Goal: Find contact information: Find contact information

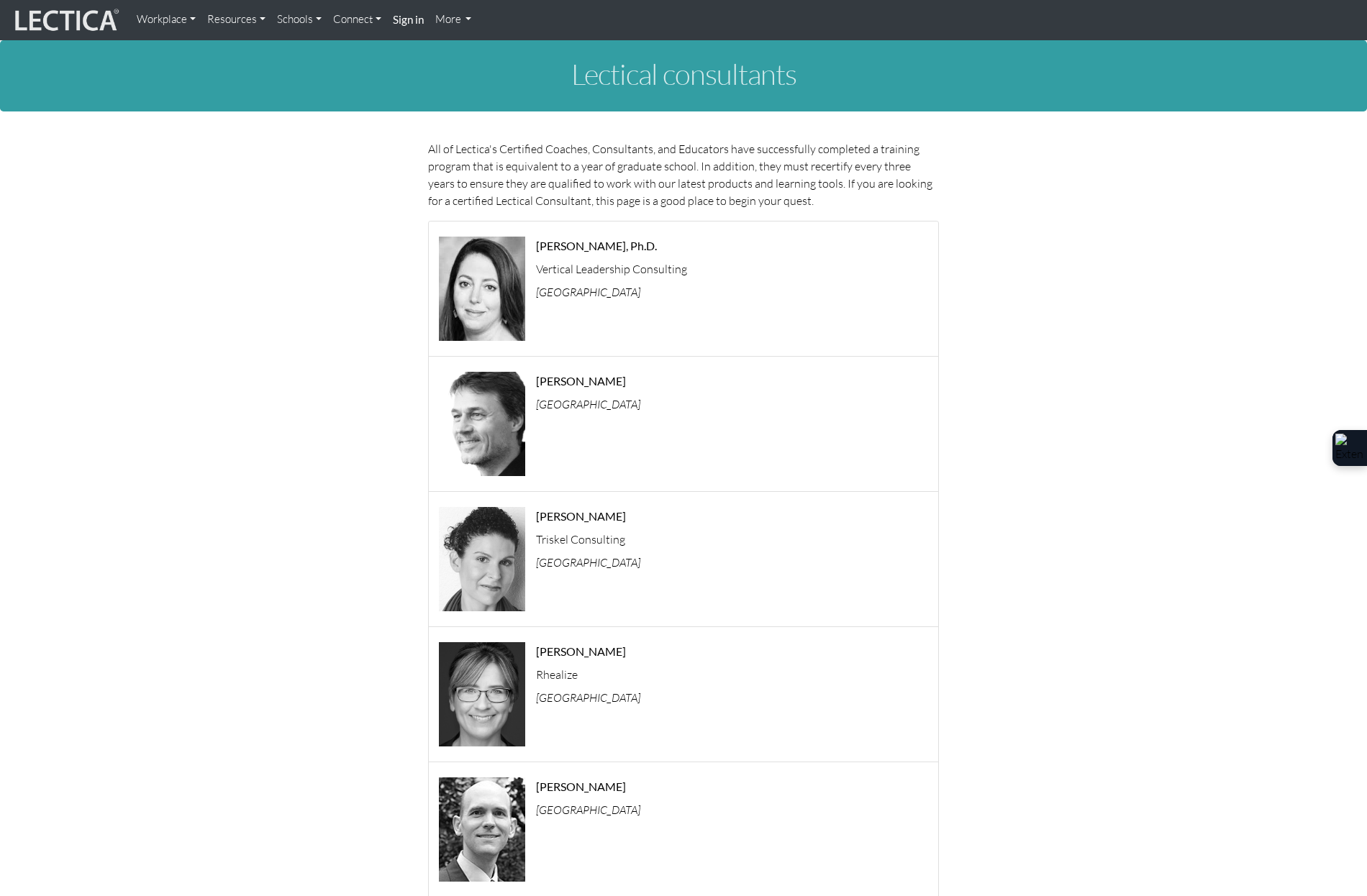
click at [612, 236] on div "Rebecca Andree, Ph.D. Vertical Leadership Consulting United States" at bounding box center [737, 290] width 423 height 114
drag, startPoint x: 593, startPoint y: 262, endPoint x: 583, endPoint y: 273, distance: 14.9
click at [586, 270] on p "Vertical Leadership Consulting" at bounding box center [736, 269] width 402 height 11
click at [572, 285] on icon "United States" at bounding box center [588, 292] width 104 height 14
click at [541, 294] on icon "United States" at bounding box center [588, 292] width 104 height 14
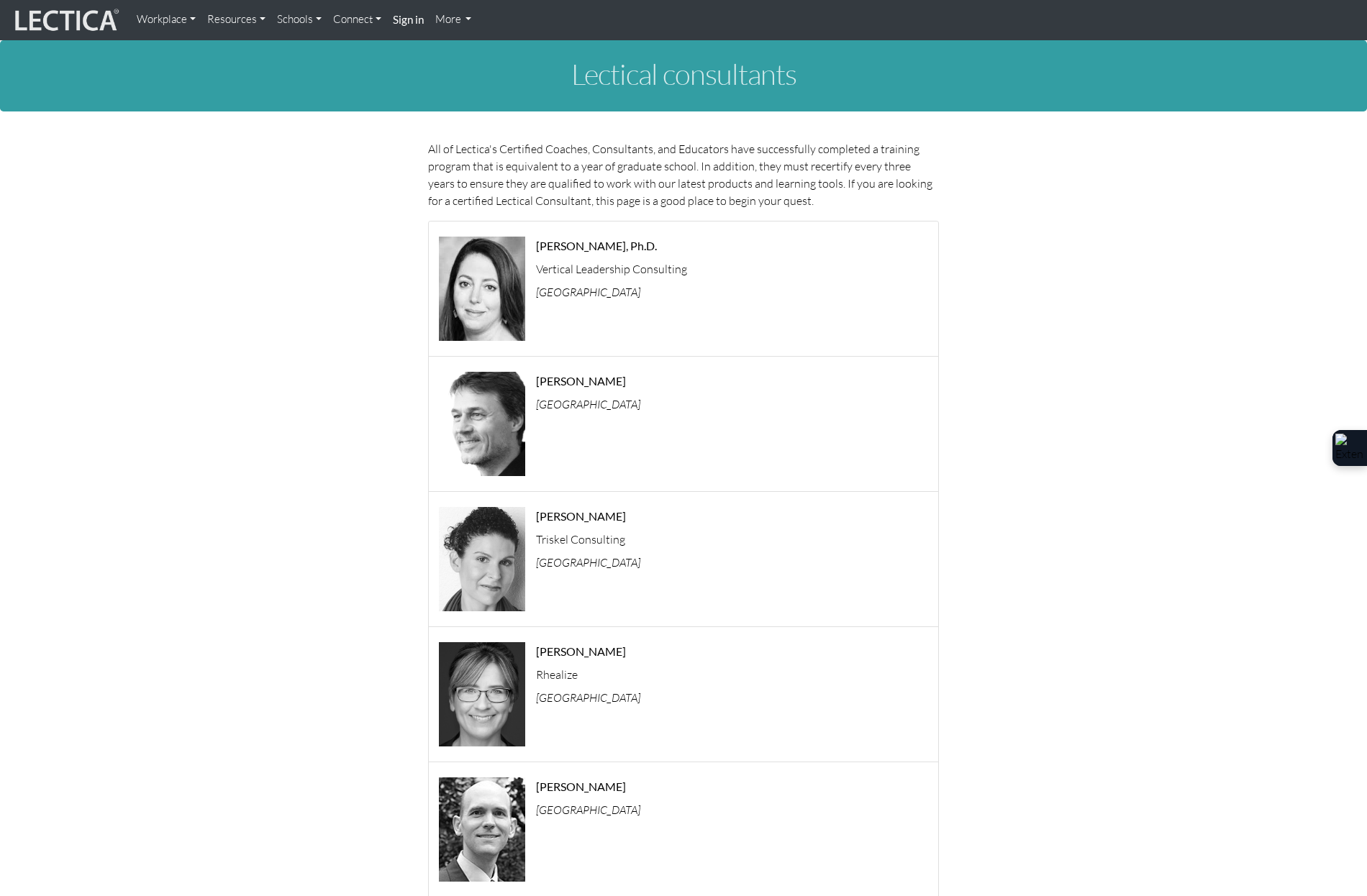
click at [367, 20] on link "Connect" at bounding box center [358, 19] width 59 height 28
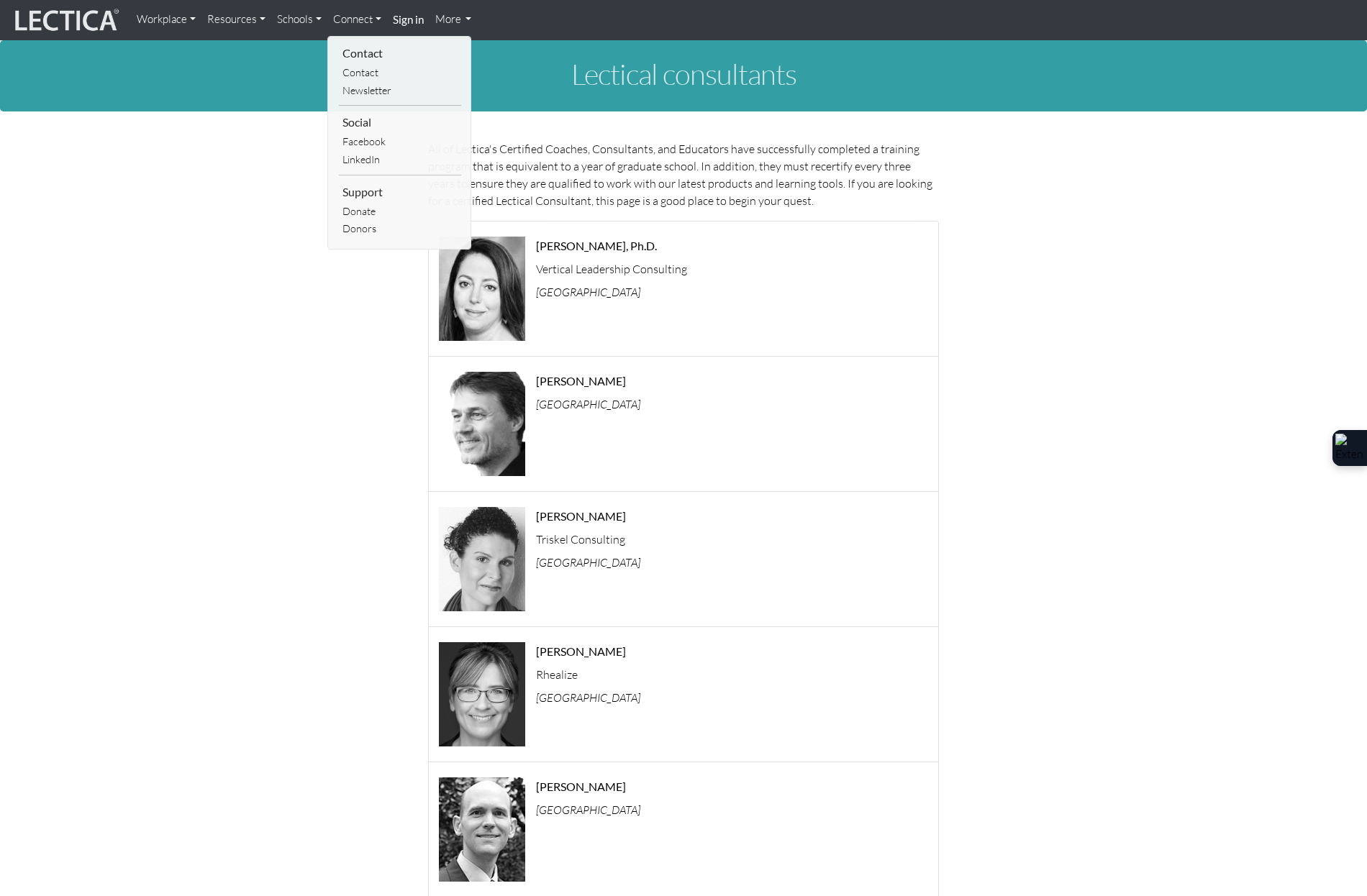
click at [446, 20] on link "More" at bounding box center [454, 19] width 48 height 28
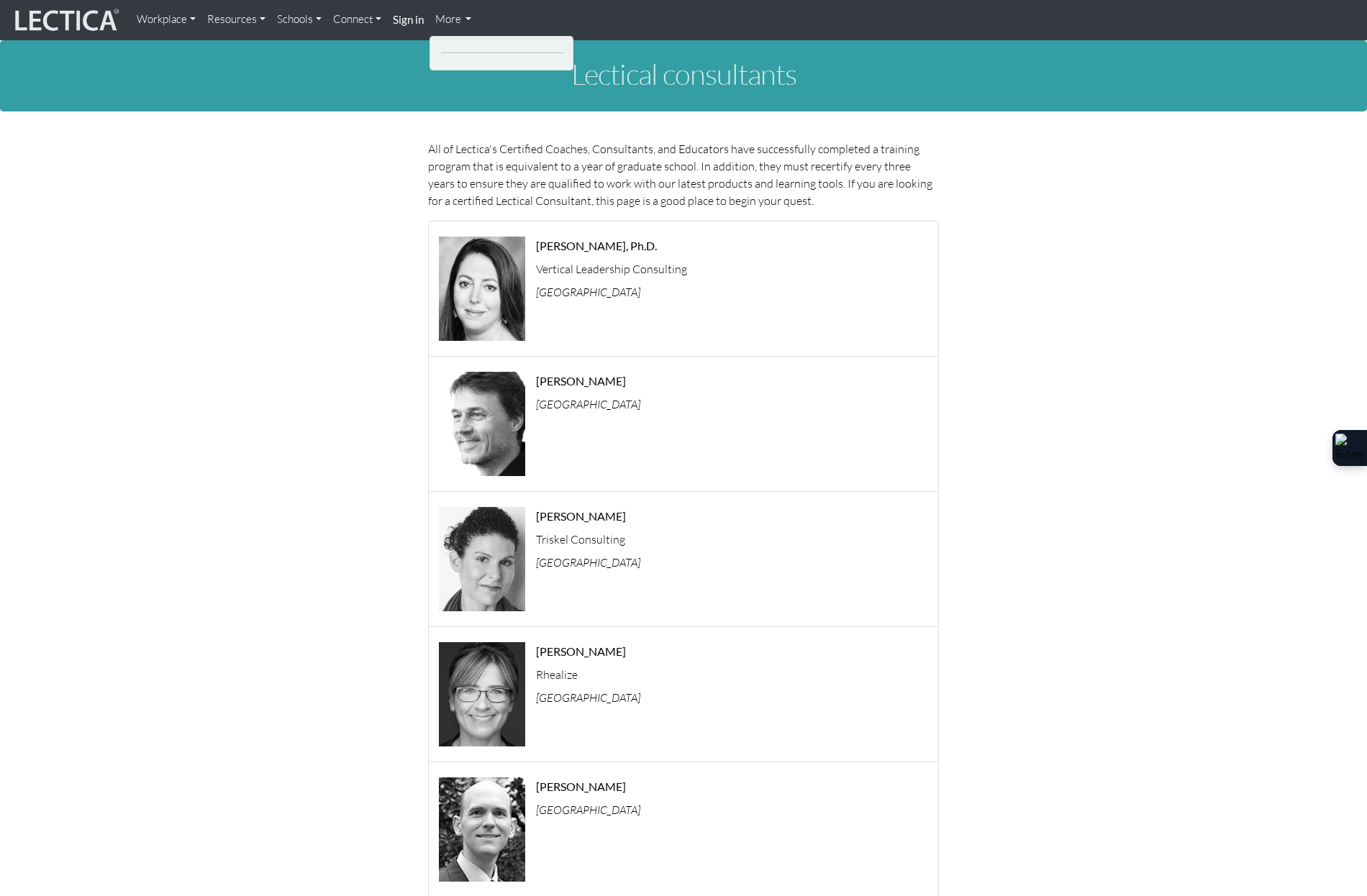
click at [328, 16] on link "Connect" at bounding box center [358, 19] width 59 height 28
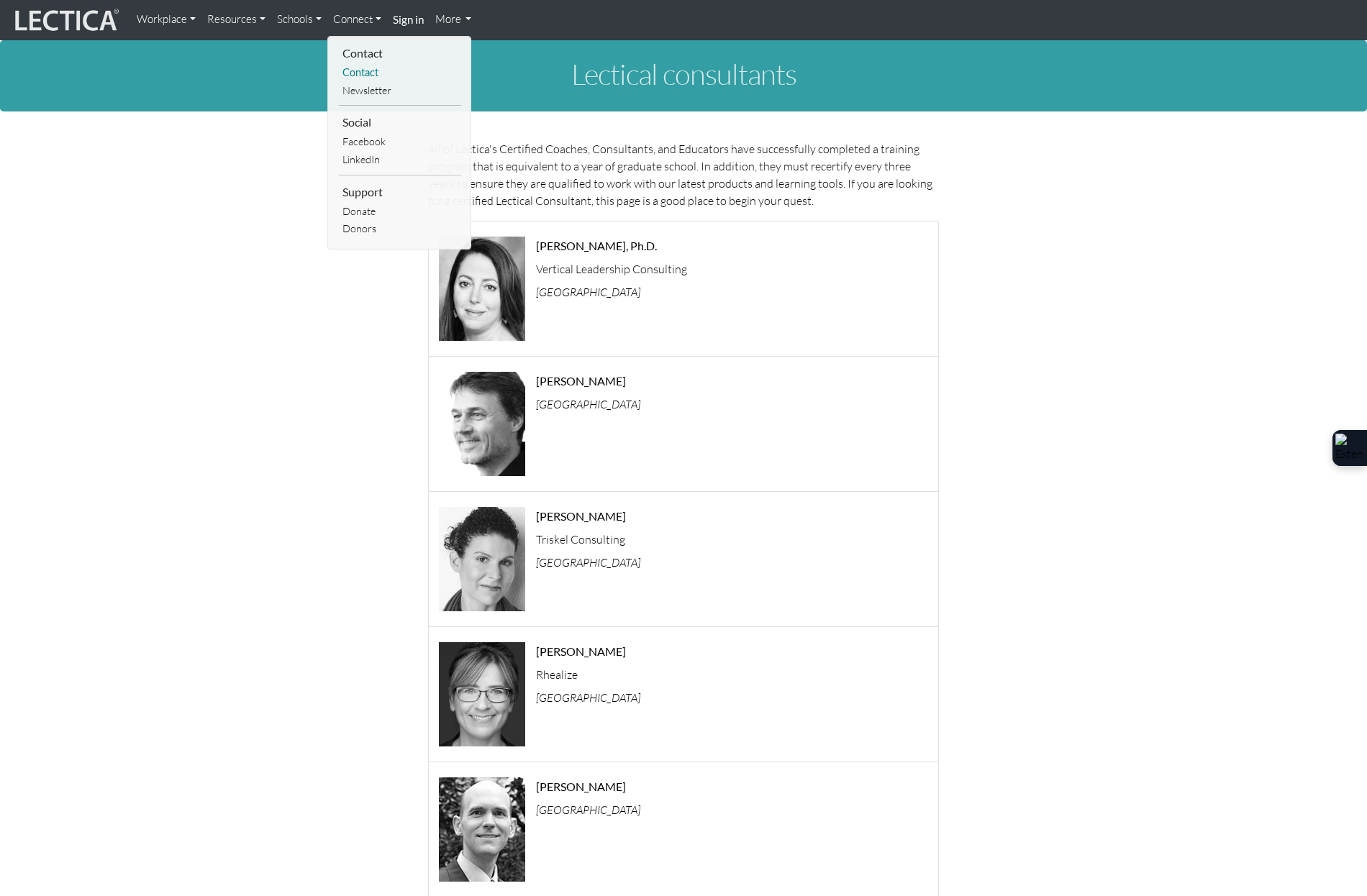
click at [384, 75] on link "Contact" at bounding box center [400, 72] width 123 height 18
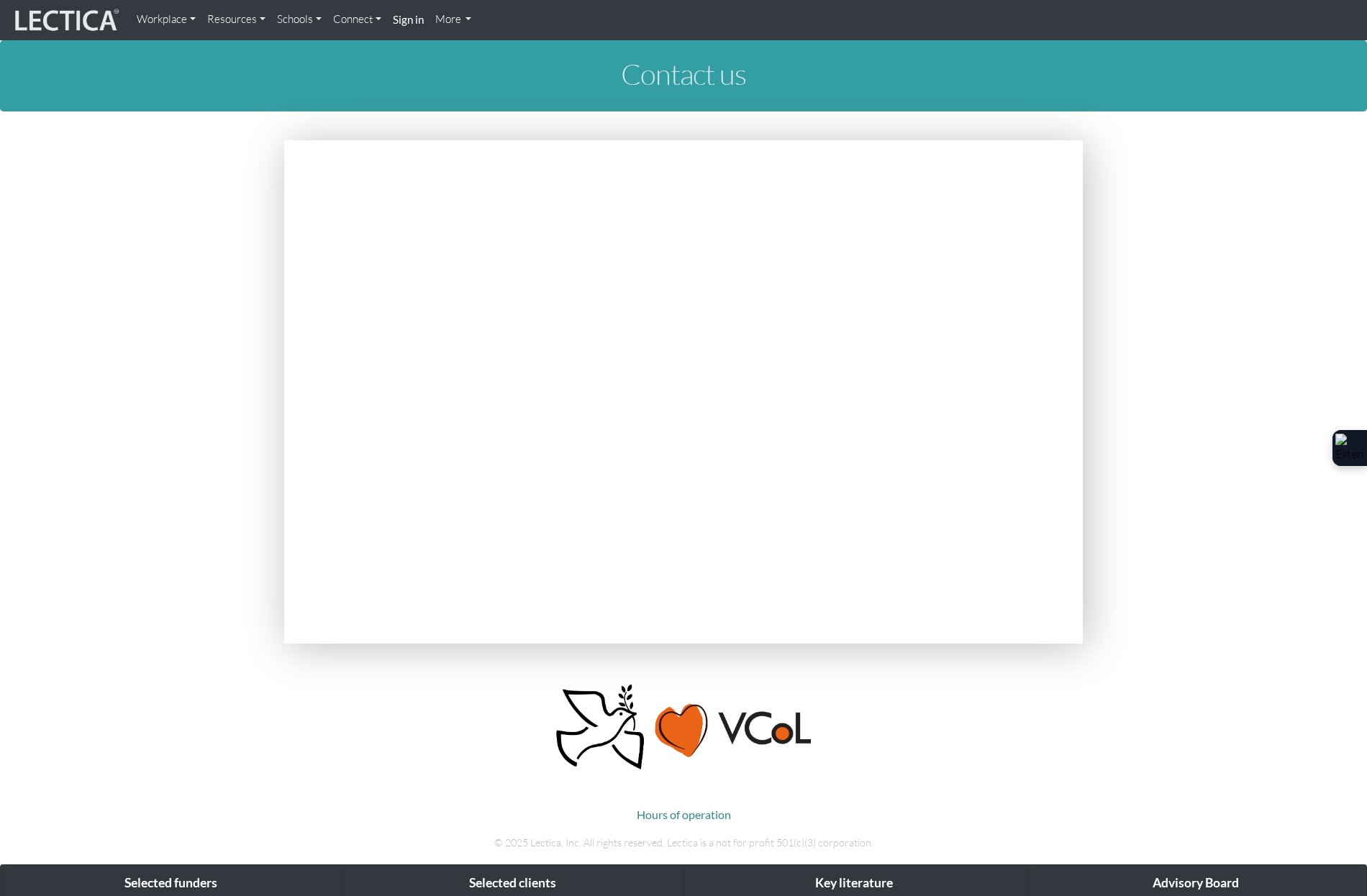
scroll to position [227, 0]
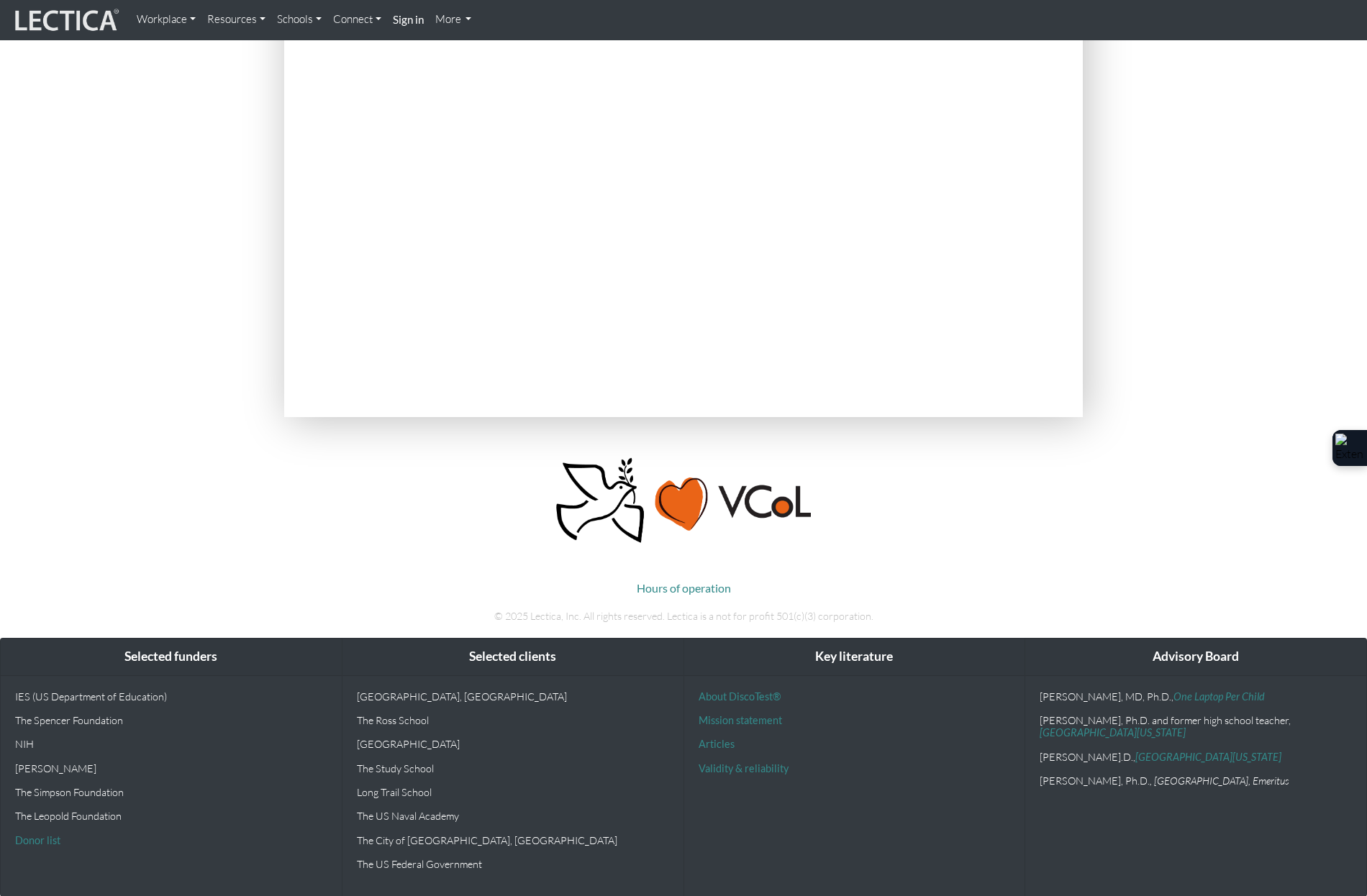
click at [1173, 209] on section at bounding box center [684, 167] width 1367 height 508
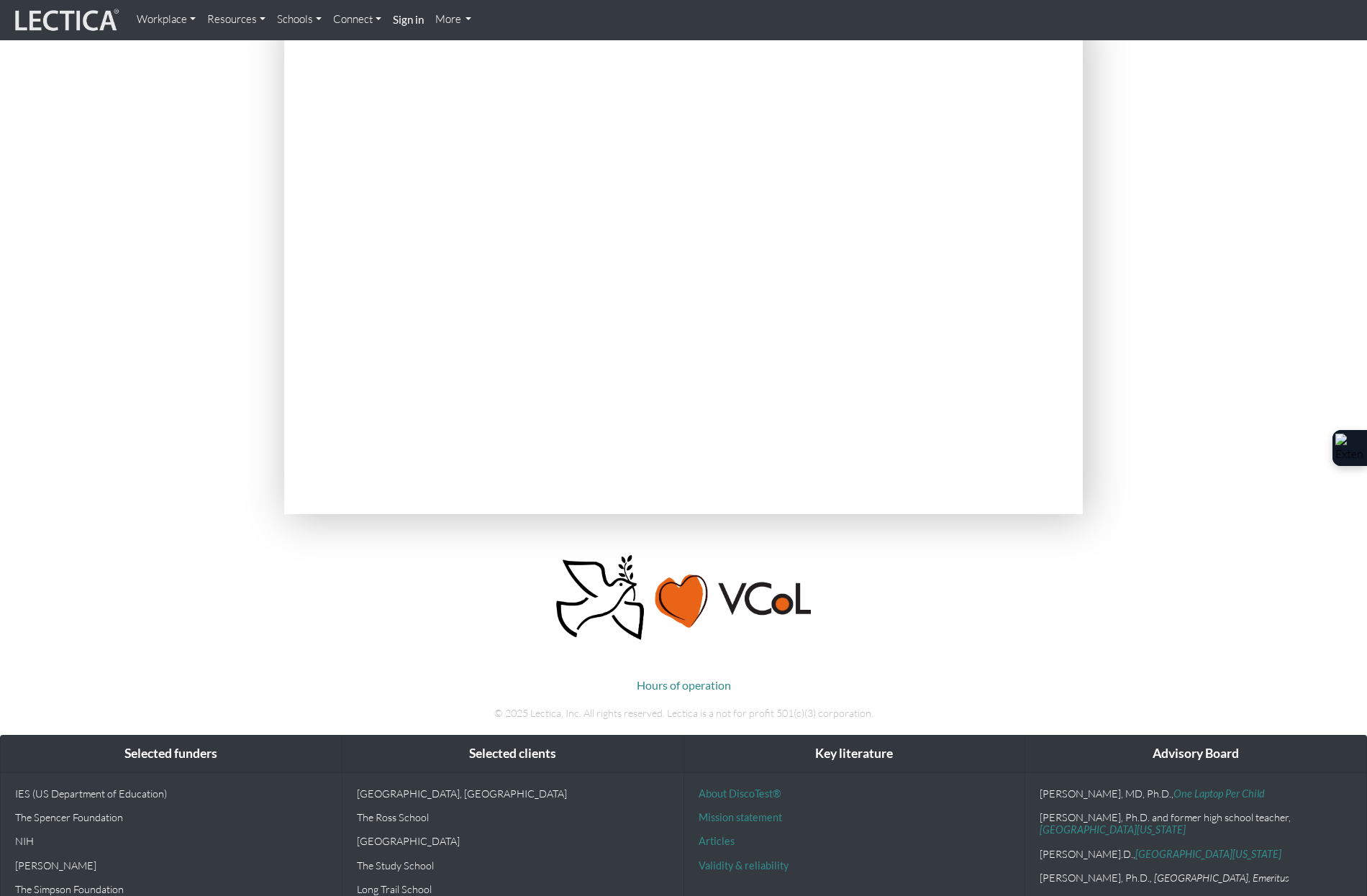
scroll to position [0, 0]
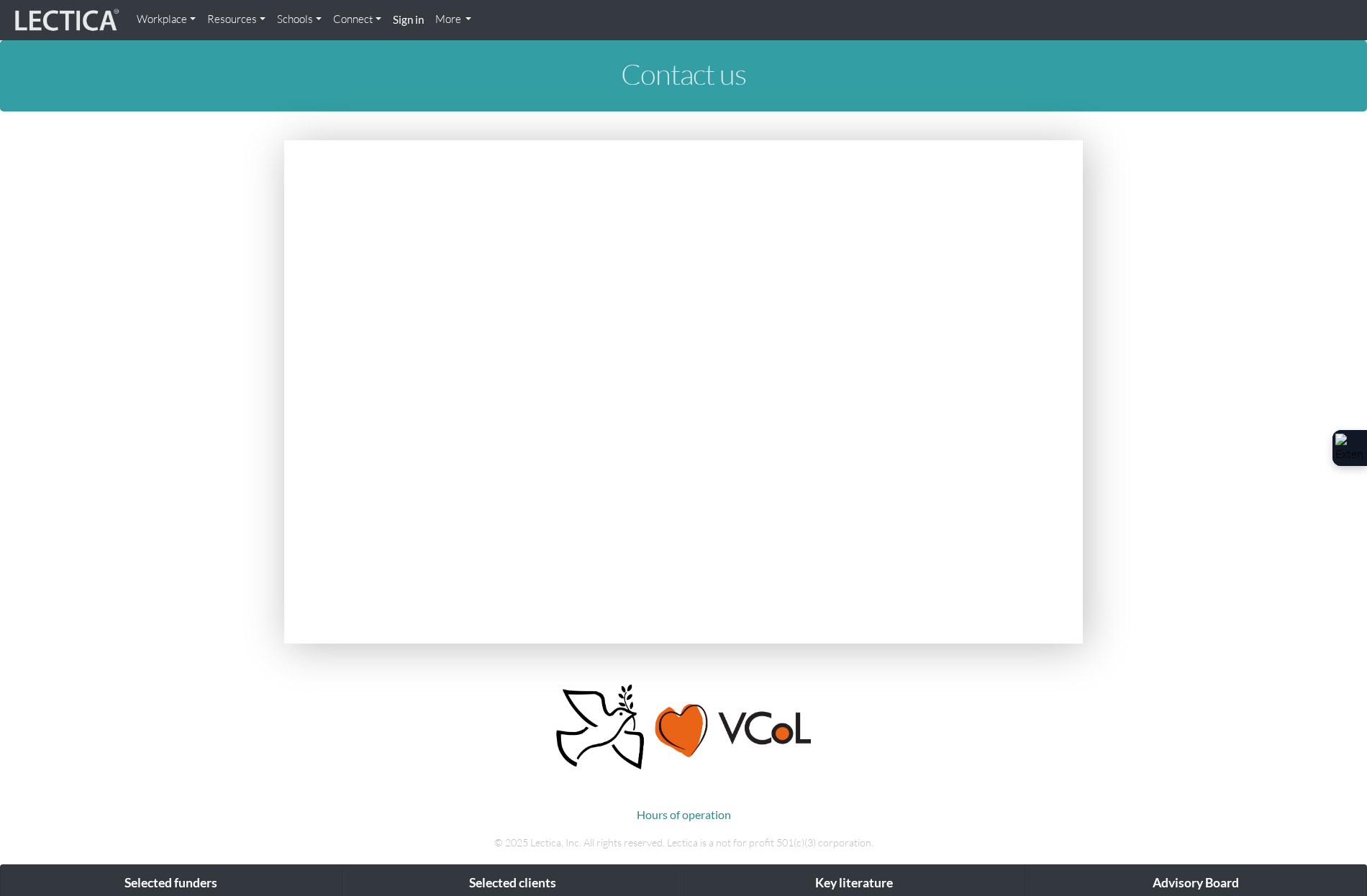
click at [1091, 145] on div at bounding box center [683, 394] width 820 height 508
